Goal: Task Accomplishment & Management: Use online tool/utility

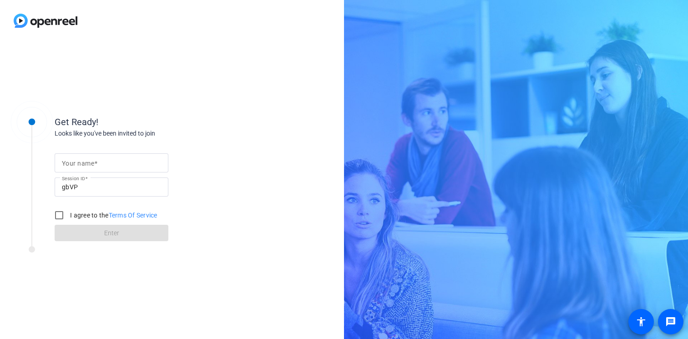
click at [118, 160] on input "Your name" at bounding box center [111, 162] width 99 height 11
click at [94, 186] on input "gbVP" at bounding box center [111, 187] width 99 height 11
click at [86, 168] on div at bounding box center [111, 162] width 99 height 19
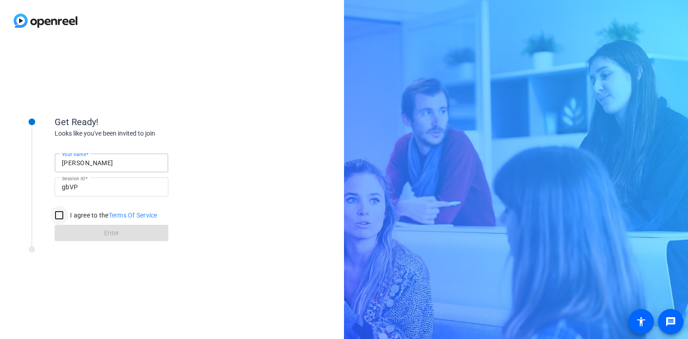
type input "Danielle"
click at [56, 211] on input "I agree to the Terms Of Service" at bounding box center [59, 215] width 18 height 18
checkbox input "true"
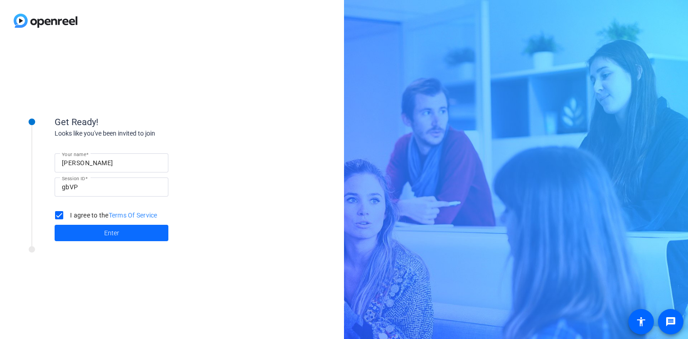
click at [112, 243] on span at bounding box center [112, 233] width 114 height 22
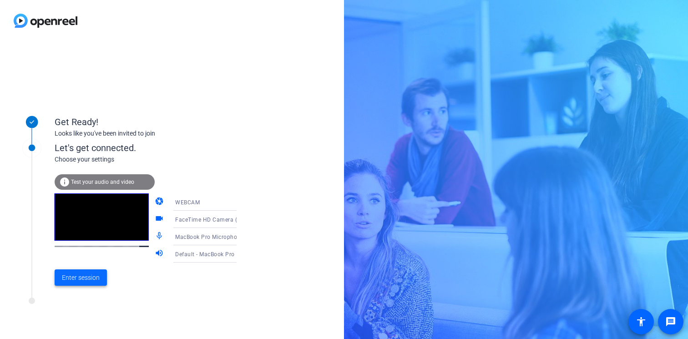
click at [101, 273] on span at bounding box center [81, 278] width 52 height 22
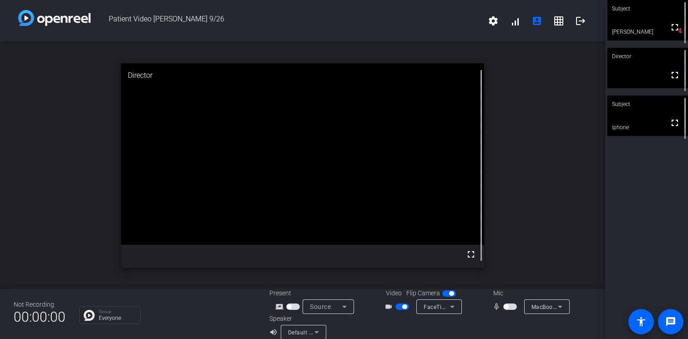
click at [507, 307] on span "button" at bounding box center [506, 306] width 5 height 5
click at [507, 307] on span "button" at bounding box center [510, 307] width 14 height 6
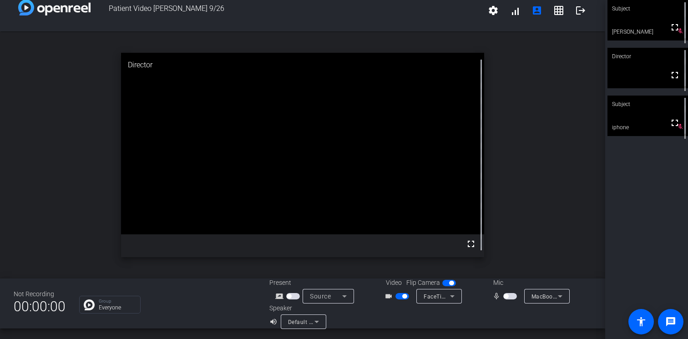
click at [509, 297] on span "button" at bounding box center [510, 296] width 14 height 6
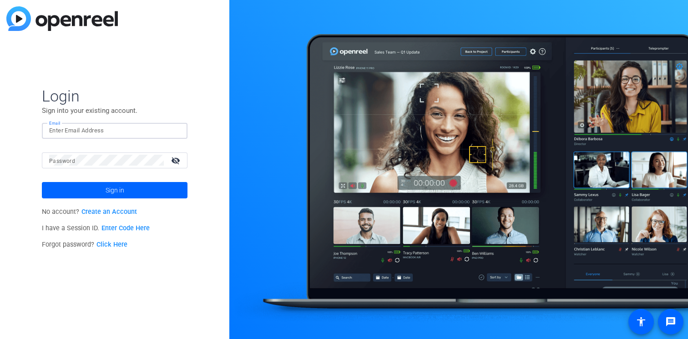
click at [127, 134] on input "Email" at bounding box center [114, 130] width 131 height 11
click at [128, 227] on link "Enter Code Here" at bounding box center [125, 228] width 48 height 8
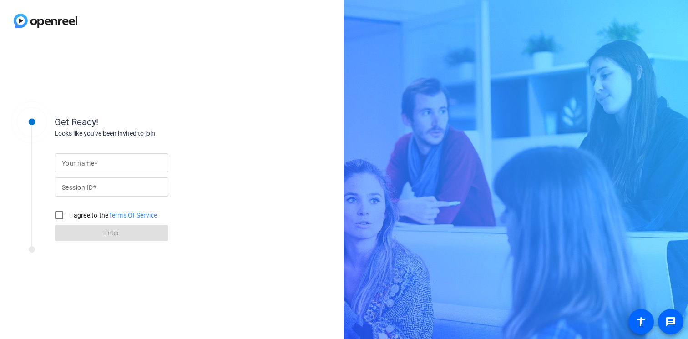
click at [113, 157] on div at bounding box center [111, 162] width 99 height 19
type input "[PERSON_NAME]"
paste input "gbVP"
type input "gbVP"
click at [60, 217] on input "I agree to the Terms Of Service" at bounding box center [59, 215] width 18 height 18
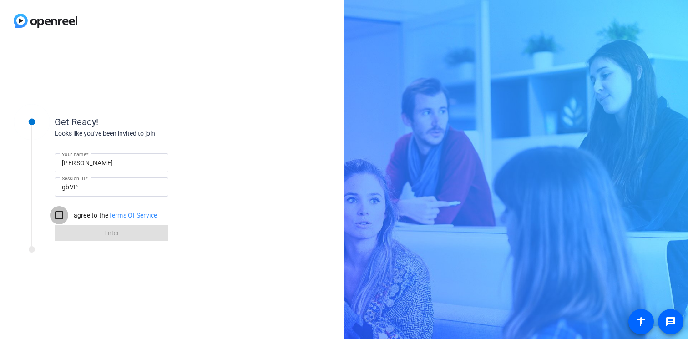
checkbox input "true"
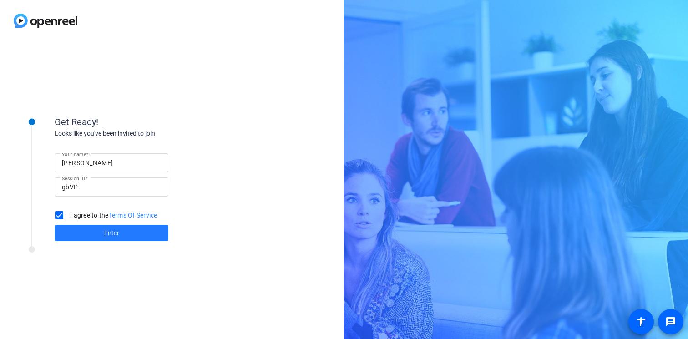
click at [103, 234] on span at bounding box center [112, 233] width 114 height 22
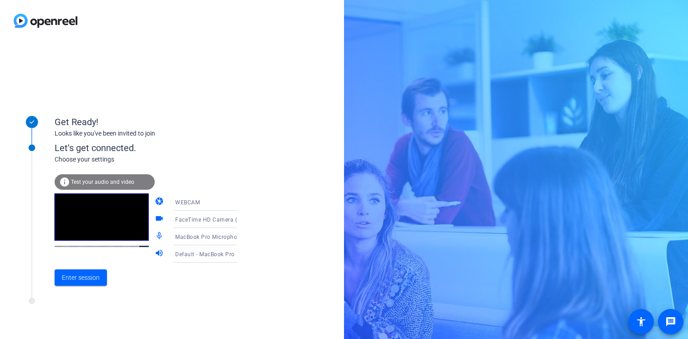
click at [117, 183] on span "Test your audio and video" at bounding box center [102, 182] width 63 height 6
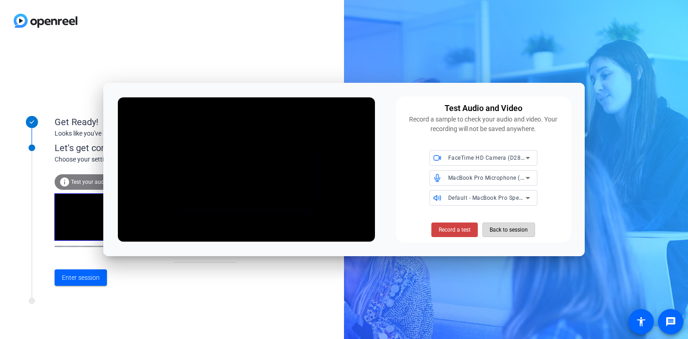
click at [496, 238] on span "Back to session" at bounding box center [509, 229] width 38 height 17
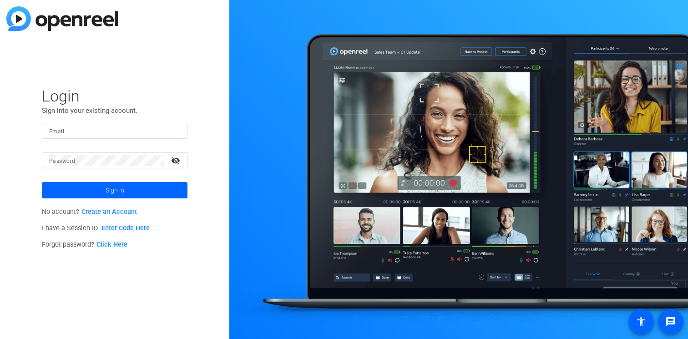
click at [131, 133] on input "Email" at bounding box center [114, 130] width 131 height 11
click at [115, 231] on link "Enter Code Here" at bounding box center [125, 228] width 48 height 8
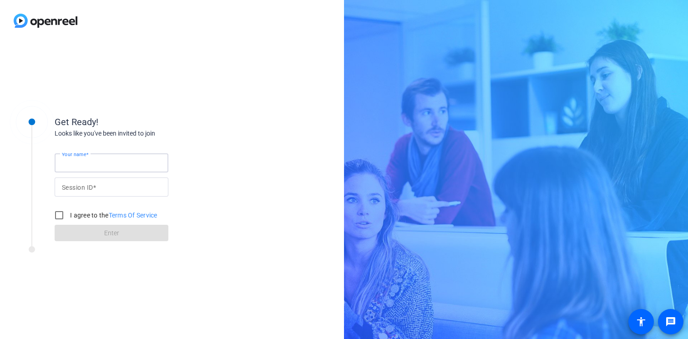
click at [102, 165] on input "Your name" at bounding box center [111, 162] width 99 height 11
click at [107, 183] on input "Session ID" at bounding box center [111, 187] width 99 height 11
paste input "gbVP"
type input "gbVP"
click at [102, 159] on input "Your name" at bounding box center [111, 162] width 99 height 11
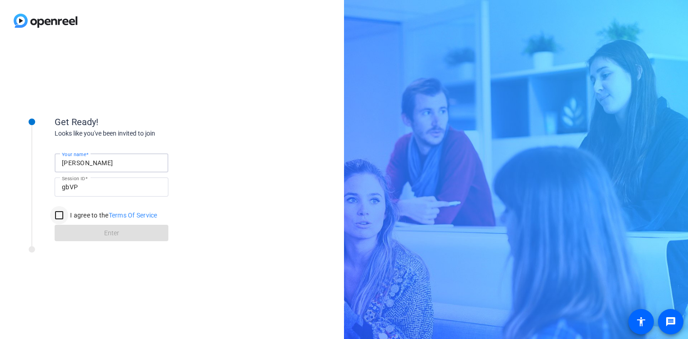
type input "Danielle"
click at [62, 211] on input "I agree to the Terms Of Service" at bounding box center [59, 215] width 18 height 18
checkbox input "true"
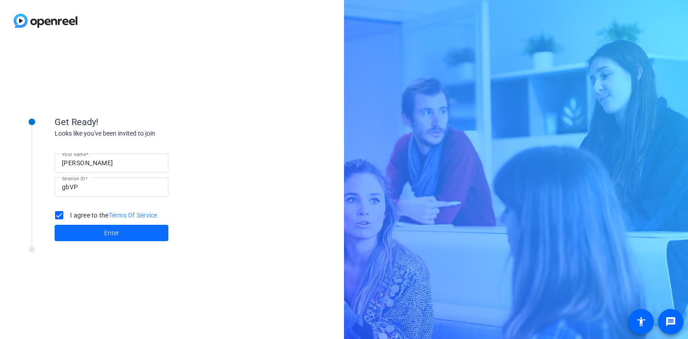
click at [87, 224] on span at bounding box center [112, 233] width 114 height 22
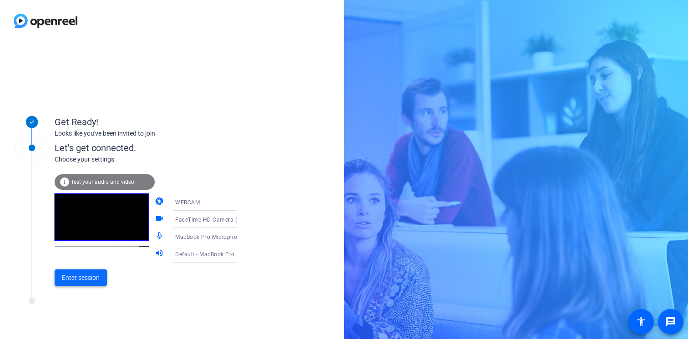
click at [78, 279] on span "Enter session" at bounding box center [81, 278] width 38 height 10
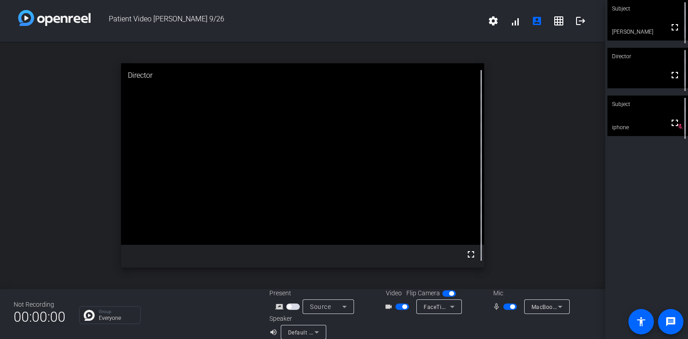
click at [507, 307] on span "button" at bounding box center [510, 307] width 14 height 6
click at [507, 307] on span "button" at bounding box center [506, 306] width 5 height 5
click at [543, 17] on span at bounding box center [537, 21] width 22 height 22
click at [491, 28] on span at bounding box center [493, 21] width 22 height 22
click at [288, 27] on div at bounding box center [344, 169] width 688 height 339
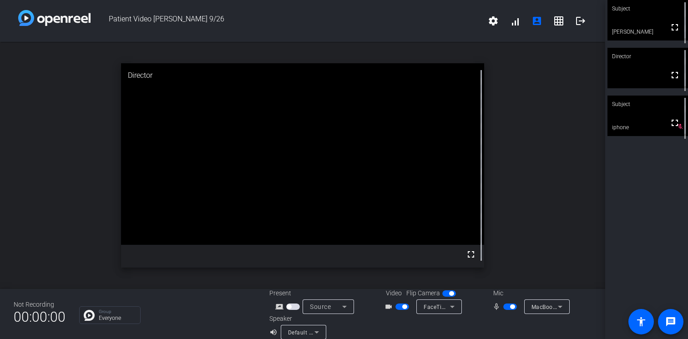
scroll to position [10, 0]
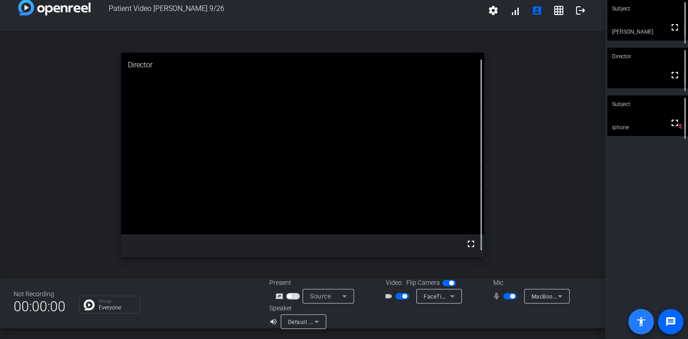
click at [638, 321] on mat-icon "accessibility" at bounding box center [641, 321] width 11 height 11
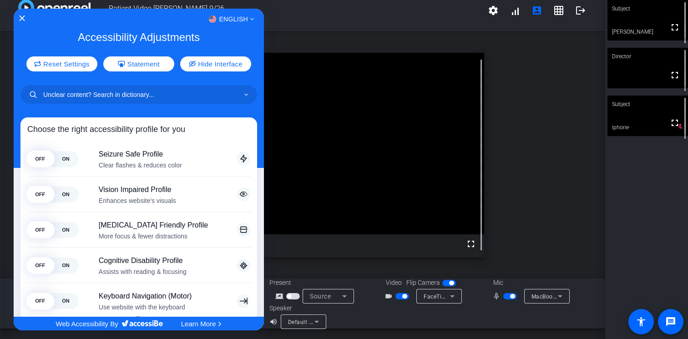
click at [18, 17] on div "English" at bounding box center [139, 19] width 250 height 12
click at [18, 15] on div "English" at bounding box center [139, 19] width 250 height 12
click at [20, 15] on div "English" at bounding box center [139, 19] width 250 height 12
click at [18, 11] on div "English Accessibility Adjustments Reset Settings Statement Hide Interface Choos…" at bounding box center [139, 163] width 250 height 309
click at [20, 12] on div "English Accessibility Adjustments Reset Settings Statement Hide Interface Choos…" at bounding box center [139, 163] width 250 height 309
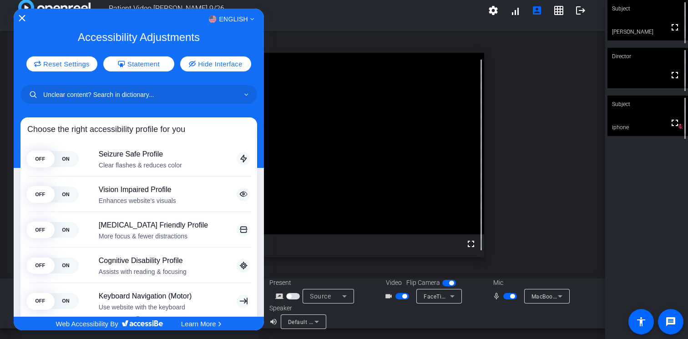
click at [22, 16] on icon "Close Accessibility Interface" at bounding box center [22, 18] width 6 height 6
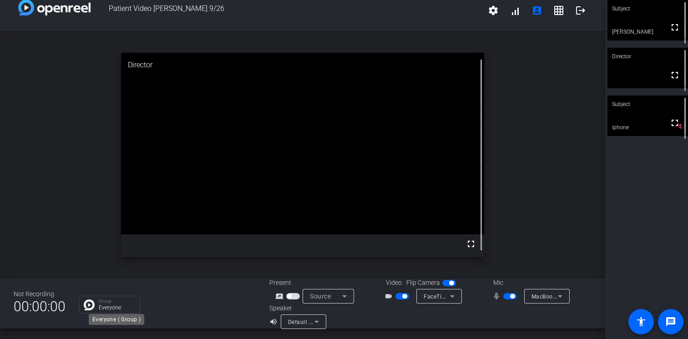
click at [122, 303] on p "Group" at bounding box center [117, 301] width 37 height 5
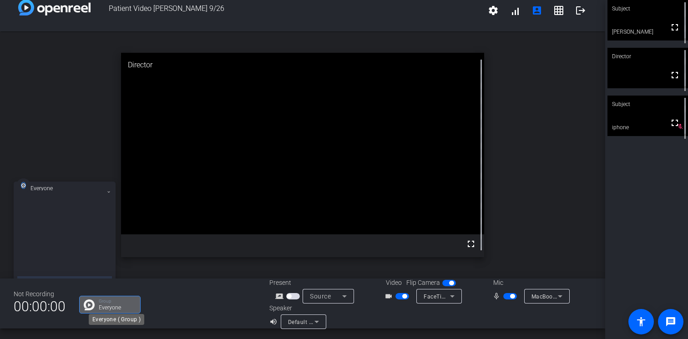
click at [120, 302] on p "Group" at bounding box center [117, 301] width 37 height 5
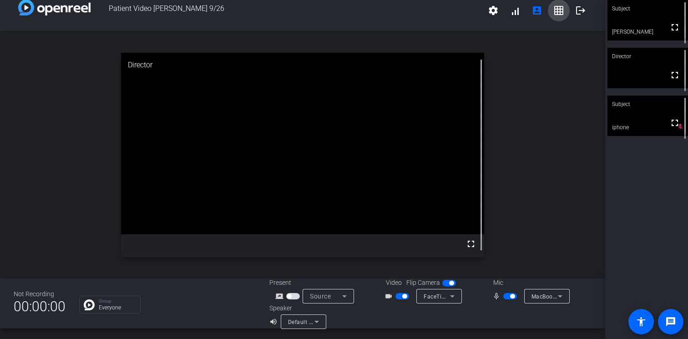
click at [560, 10] on mat-icon "grid_on" at bounding box center [558, 10] width 11 height 11
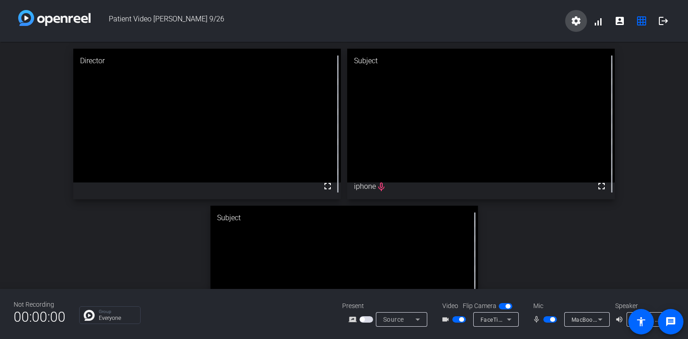
click at [575, 19] on mat-icon "settings" at bounding box center [576, 20] width 11 height 11
click at [619, 14] on div at bounding box center [344, 169] width 688 height 339
click at [619, 19] on mat-icon "account_box" at bounding box center [619, 20] width 11 height 11
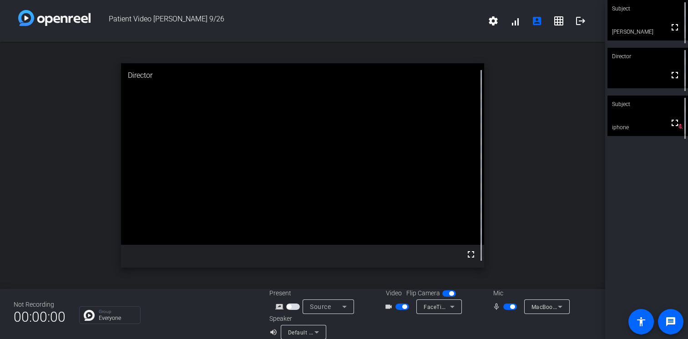
click at [632, 7] on div "Subject" at bounding box center [648, 8] width 81 height 17
click at [630, 112] on div "Subject" at bounding box center [648, 104] width 81 height 17
click at [506, 306] on span "button" at bounding box center [510, 307] width 14 height 6
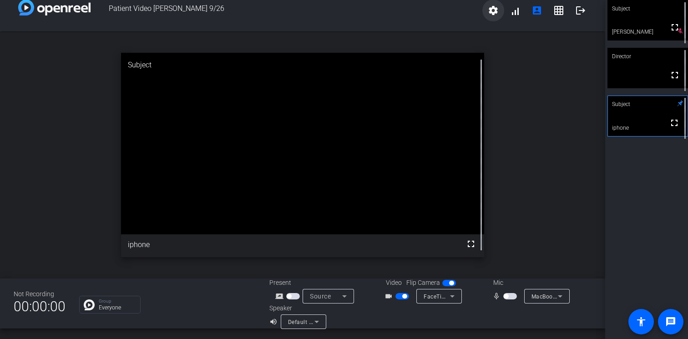
click at [485, 15] on span at bounding box center [493, 11] width 22 height 22
click at [647, 124] on div at bounding box center [344, 169] width 688 height 339
click at [634, 131] on video at bounding box center [648, 116] width 80 height 40
click at [643, 30] on video at bounding box center [648, 20] width 81 height 41
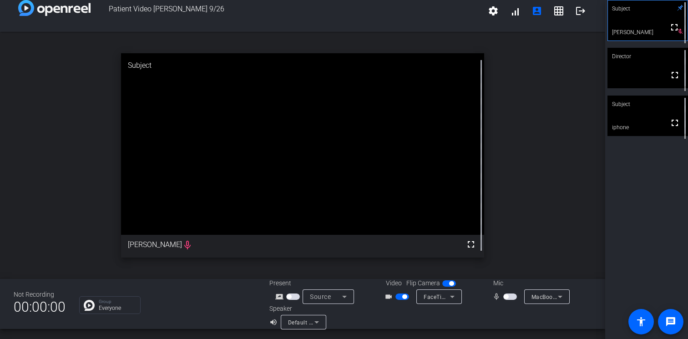
click at [634, 122] on video at bounding box center [648, 116] width 81 height 41
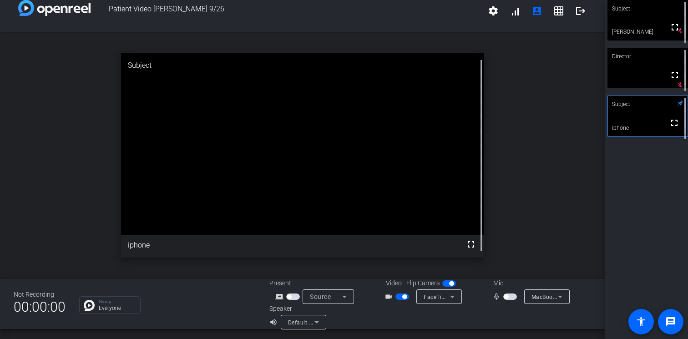
click at [319, 326] on icon at bounding box center [316, 322] width 11 height 11
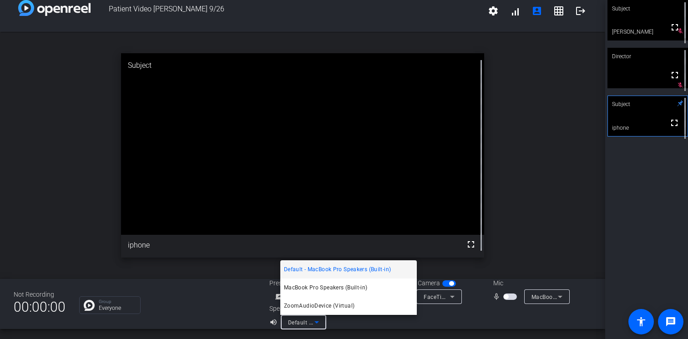
click at [379, 324] on div at bounding box center [344, 169] width 688 height 339
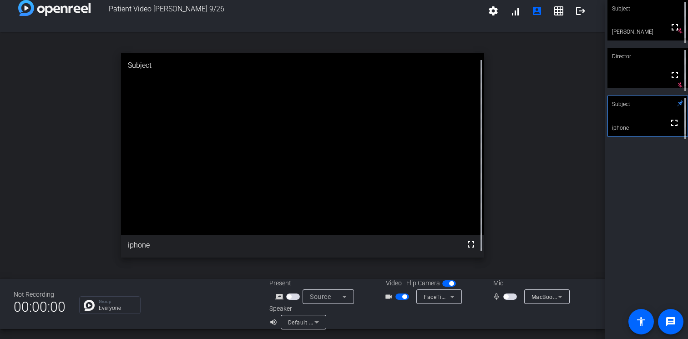
click at [404, 298] on span "button" at bounding box center [404, 296] width 5 height 5
click at [632, 84] on video at bounding box center [648, 68] width 81 height 41
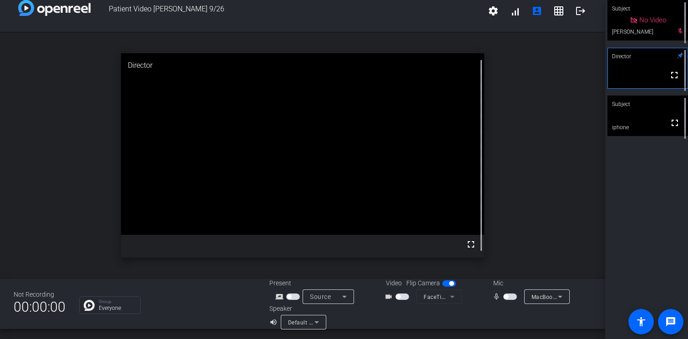
click at [648, 120] on video at bounding box center [648, 116] width 81 height 41
click at [506, 297] on span "button" at bounding box center [506, 296] width 5 height 5
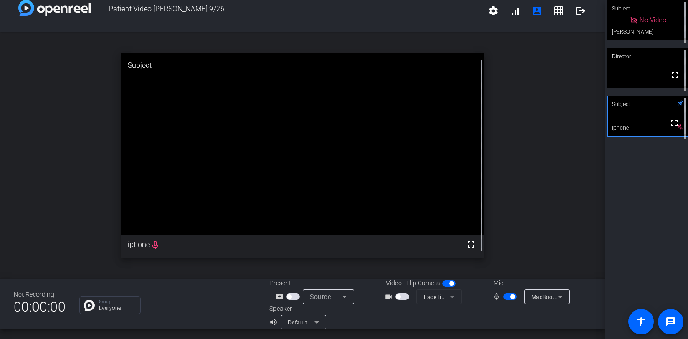
click at [403, 294] on span "button" at bounding box center [403, 297] width 14 height 6
click at [577, 12] on mat-icon "logout" at bounding box center [580, 10] width 11 height 11
